Goal: Find specific page/section: Find specific page/section

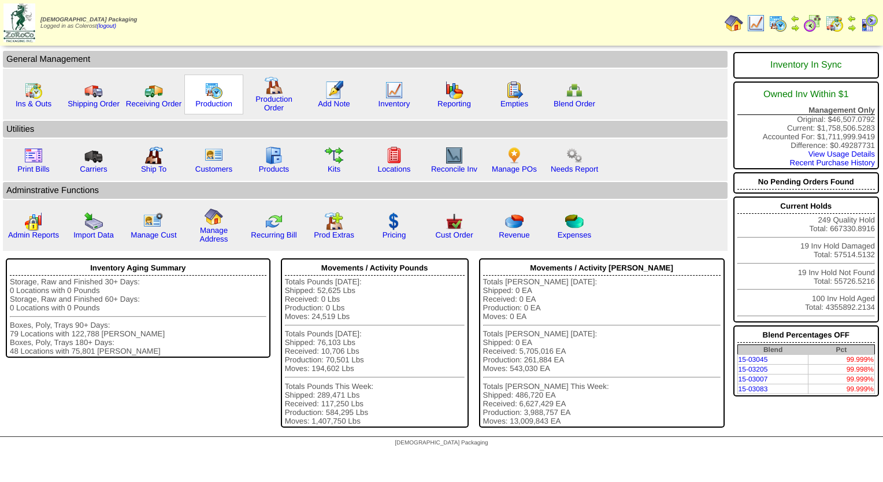
click at [217, 96] on img at bounding box center [213, 90] width 18 height 18
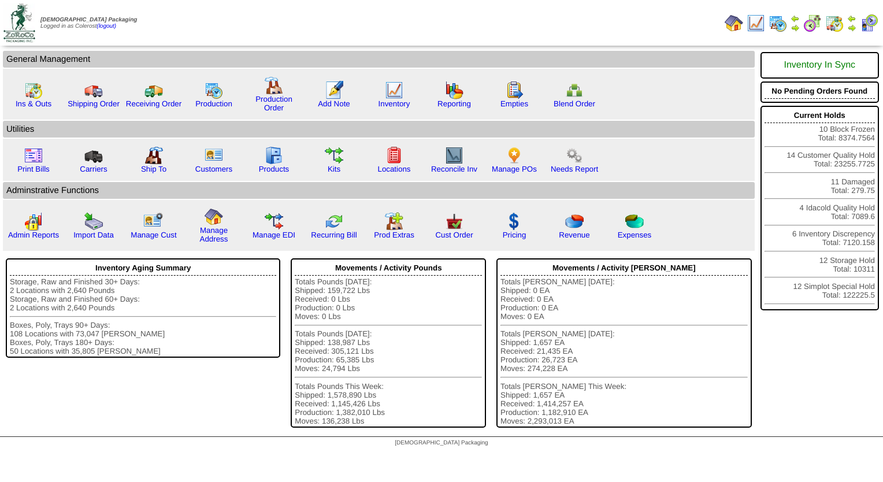
drag, startPoint x: 211, startPoint y: 92, endPoint x: 277, endPoint y: 0, distance: 113.0
click at [211, 92] on img at bounding box center [213, 90] width 18 height 18
click at [389, 100] on link "Inventory" at bounding box center [394, 103] width 32 height 9
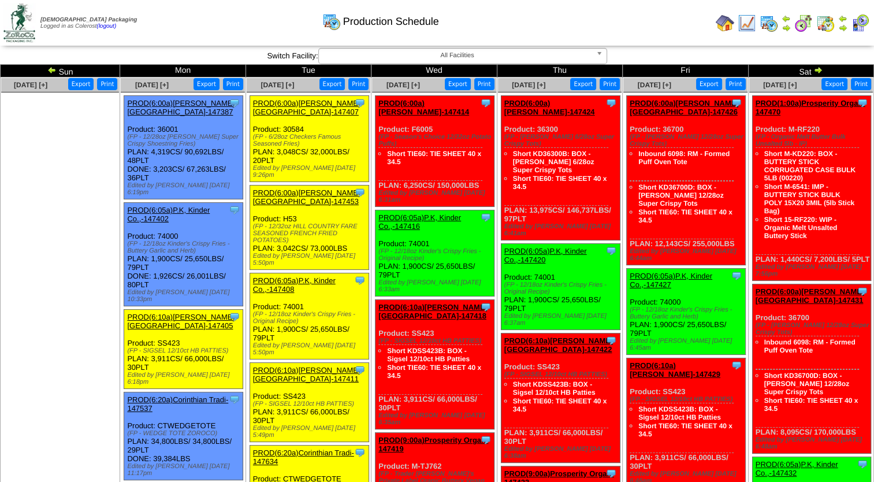
click at [56, 70] on img at bounding box center [51, 69] width 9 height 9
